Goal: Task Accomplishment & Management: Complete application form

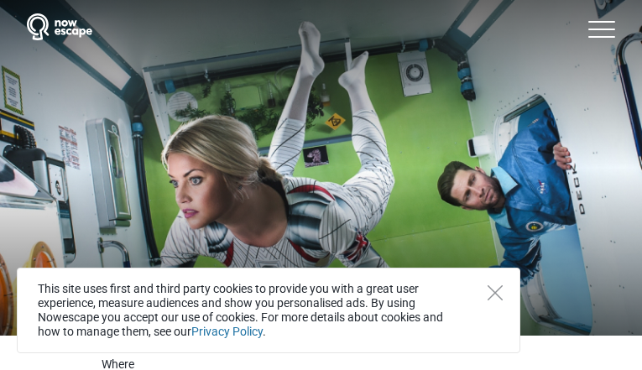
type input "[EMAIL_ADDRESS][DOMAIN_NAME]"
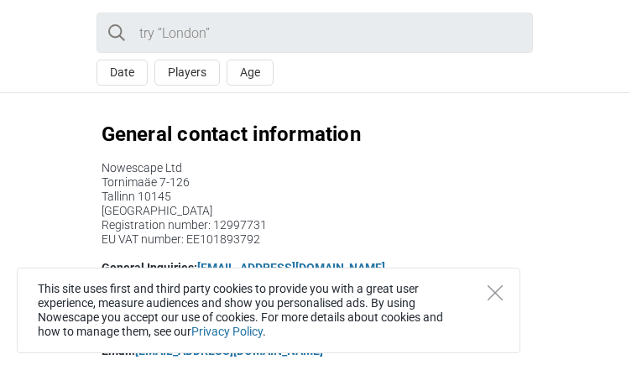
type input "[EMAIL_ADDRESS][DOMAIN_NAME]"
type input "YNyIVytkPT"
type input "gGoQJSCYP"
checkbox input "false"
type input "[EMAIL_ADDRESS][DOMAIN_NAME]"
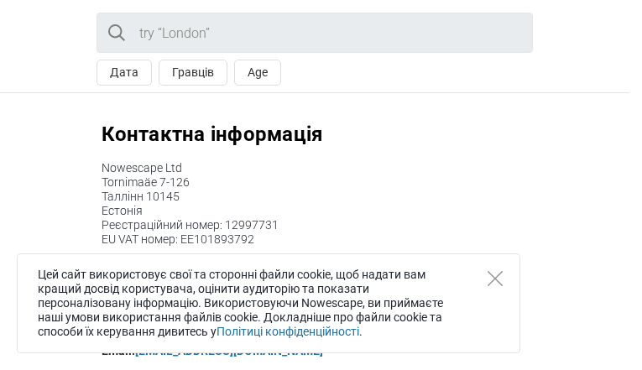
type input "[EMAIL_ADDRESS][DOMAIN_NAME]"
type input "hhbgumDBQRJJz"
type input "qnVpkHeALyYx"
checkbox input "false"
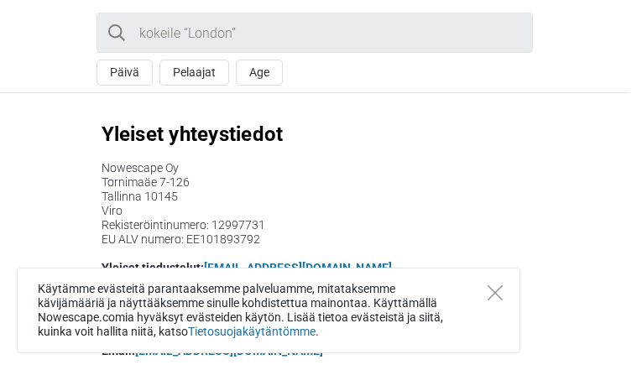
type input "[EMAIL_ADDRESS][DOMAIN_NAME]"
type input "XeYDUsByqXKCpWH"
type input "gAMbCZJkQCw"
checkbox input "false"
type input "[EMAIL_ADDRESS][DOMAIN_NAME]"
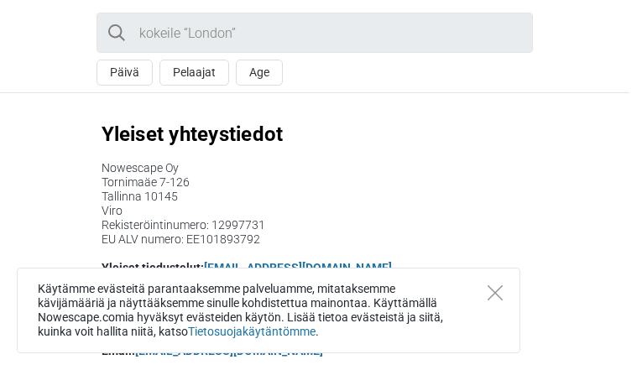
type input "[EMAIL_ADDRESS][DOMAIN_NAME]"
type input "VToYDnpC"
type input "DMjrfjOQWFQmmoNA"
checkbox input "false"
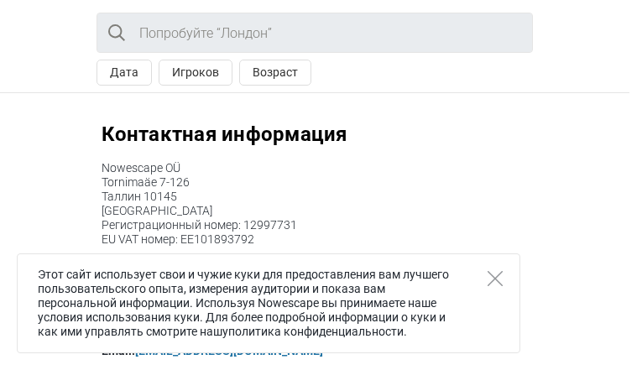
type input "[EMAIL_ADDRESS][DOMAIN_NAME]"
type input "WiHVPLPsIgWwRXhE"
type input "CSZznHmMICtS"
checkbox input "false"
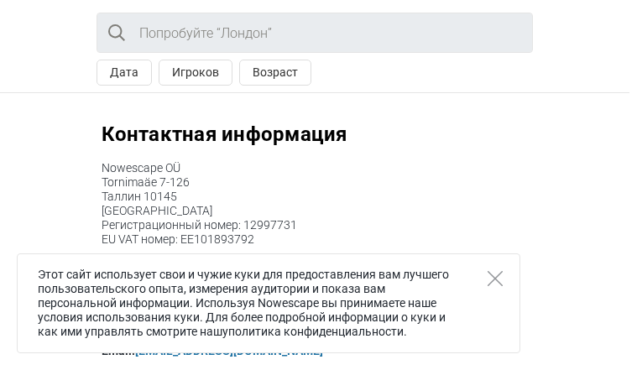
type input "[EMAIL_ADDRESS][DOMAIN_NAME]"
type input "mUHWTcxQ"
type input "OSvExjeK"
checkbox input "false"
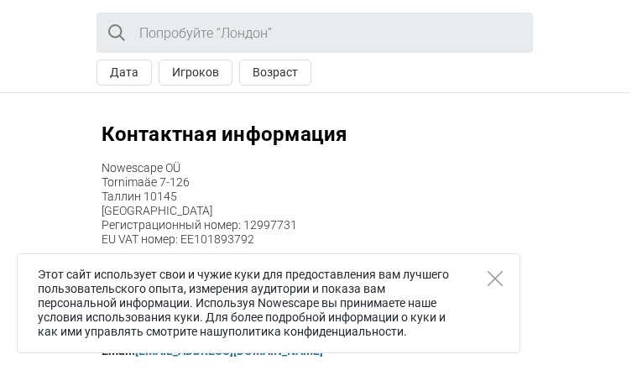
type input "[EMAIL_ADDRESS][DOMAIN_NAME]"
type input "icLmaeLpUPCgS"
type input "GzXasOSEQOXtVJ"
checkbox input "false"
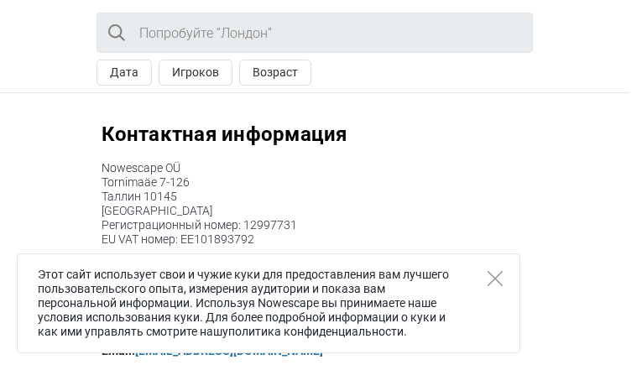
type input "[EMAIL_ADDRESS][DOMAIN_NAME]"
type input "BLpDDUyUxQZqM"
type input "RPcCkZJqUn"
checkbox input "false"
type input "[EMAIL_ADDRESS][DOMAIN_NAME]"
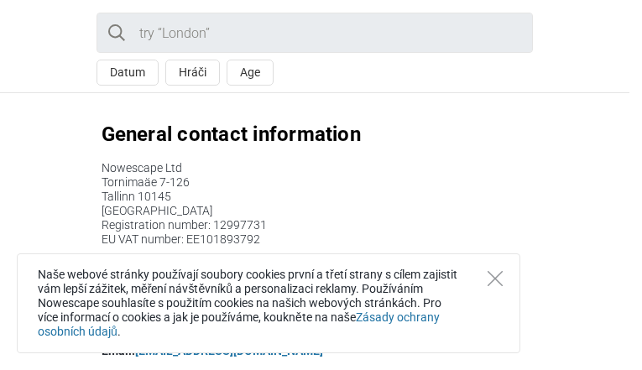
type input "[EMAIL_ADDRESS][DOMAIN_NAME]"
type input "VrRRuGvCmbsCU"
type input "ZToOWkOmKfqy"
checkbox input "false"
type input "[EMAIL_ADDRESS][DOMAIN_NAME]"
